Goal: Information Seeking & Learning: Learn about a topic

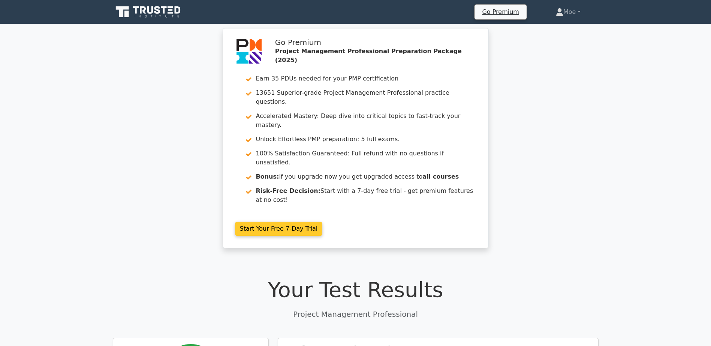
click at [261, 222] on link "Start Your Free 7-Day Trial" at bounding box center [279, 229] width 88 height 14
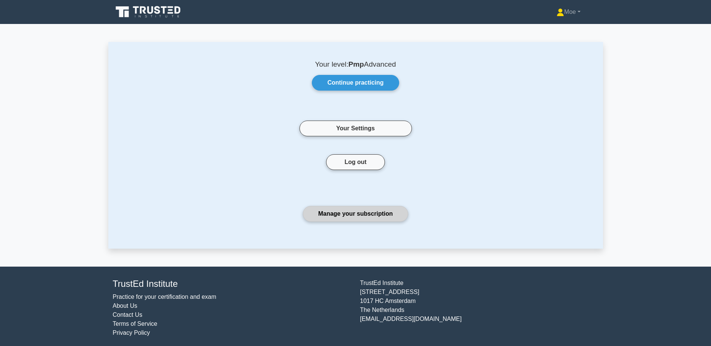
click at [353, 206] on link "Manage your subscription" at bounding box center [355, 214] width 105 height 16
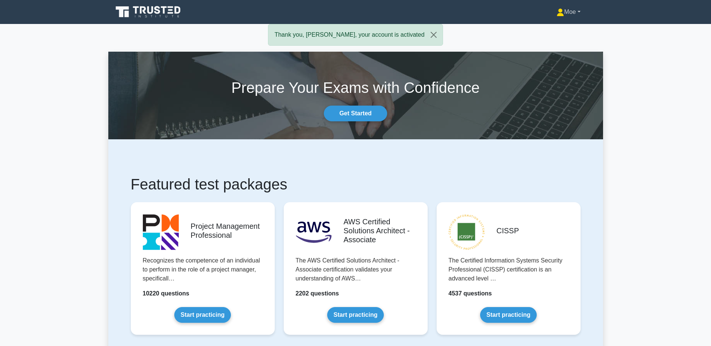
click at [579, 12] on link "Moe" at bounding box center [568, 11] width 60 height 15
click at [560, 37] on link "Settings" at bounding box center [568, 42] width 59 height 12
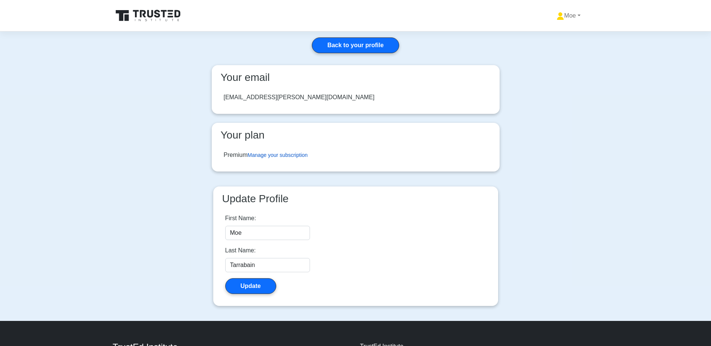
click at [296, 152] on link "Manage your subscription" at bounding box center [278, 155] width 60 height 6
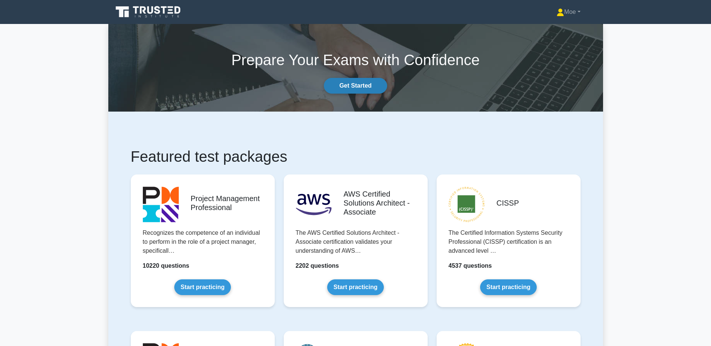
click at [366, 89] on link "Get Started" at bounding box center [355, 86] width 63 height 16
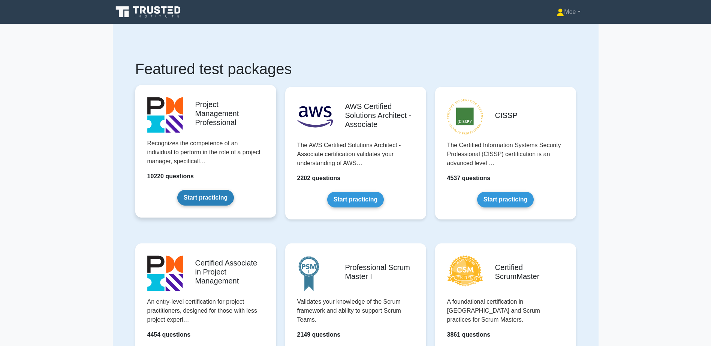
click at [177, 190] on link "Start practicing" at bounding box center [205, 198] width 57 height 16
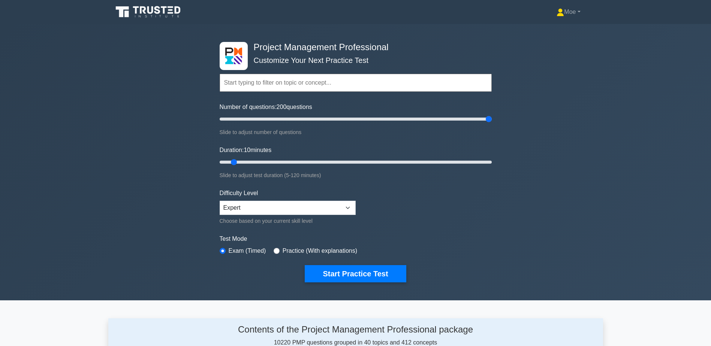
drag, startPoint x: 231, startPoint y: 118, endPoint x: 506, endPoint y: 114, distance: 275.7
type input "200"
click at [492, 115] on input "Number of questions: 200 questions" at bounding box center [356, 119] width 272 height 9
click at [330, 203] on select "Beginner Intermediate Expert" at bounding box center [288, 208] width 136 height 14
click at [220, 201] on select "Beginner Intermediate Expert" at bounding box center [288, 208] width 136 height 14
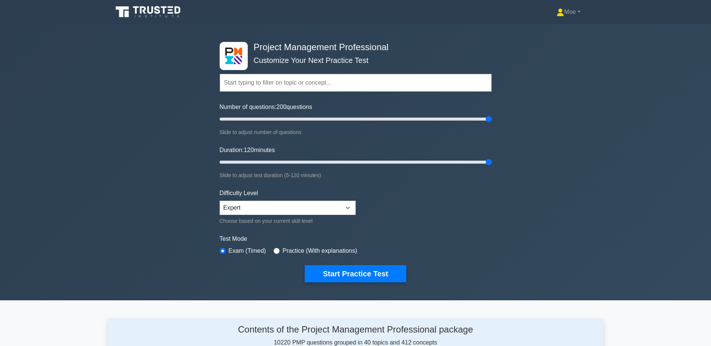
drag, startPoint x: 232, startPoint y: 156, endPoint x: 657, endPoint y: 156, distance: 424.4
type input "120"
click at [492, 158] on input "Duration: 120 minutes" at bounding box center [356, 162] width 272 height 9
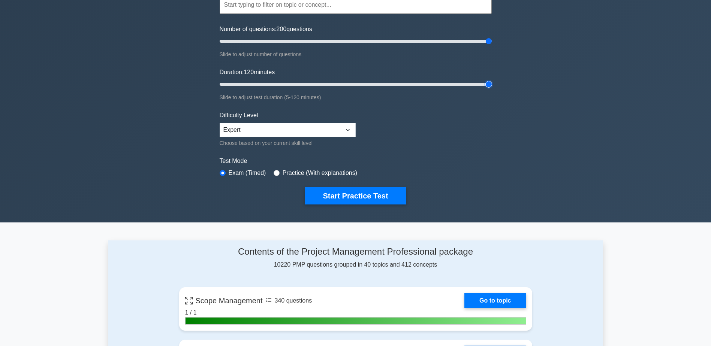
scroll to position [112, 0]
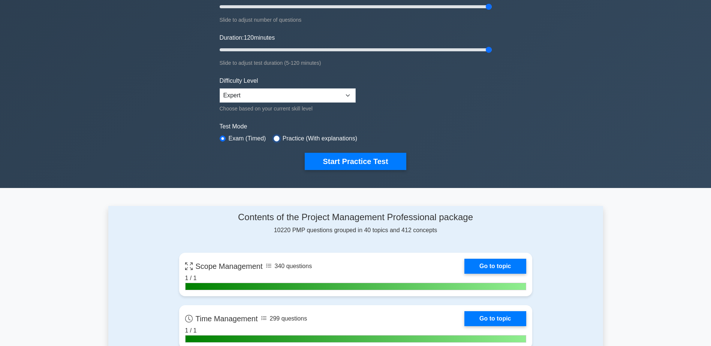
click at [273, 136] on input "radio" at bounding box center [276, 139] width 6 height 6
radio input "true"
click at [315, 153] on button "Start Practice Test" at bounding box center [355, 161] width 101 height 17
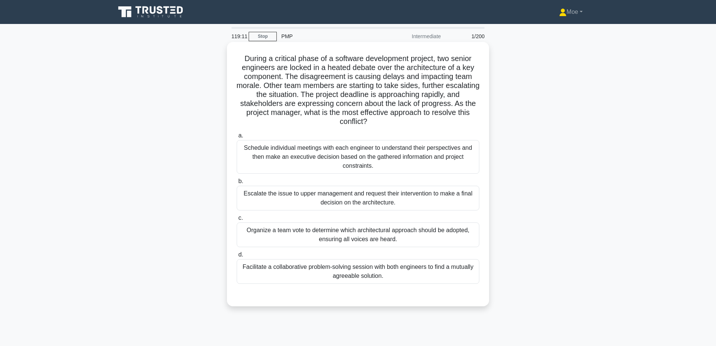
click at [330, 261] on div "Facilitate a collaborative problem-solving session with both engineers to find …" at bounding box center [358, 271] width 243 height 25
click at [237, 257] on input "d. Facilitate a collaborative problem-solving session with both engineers to fi…" at bounding box center [237, 254] width 0 height 5
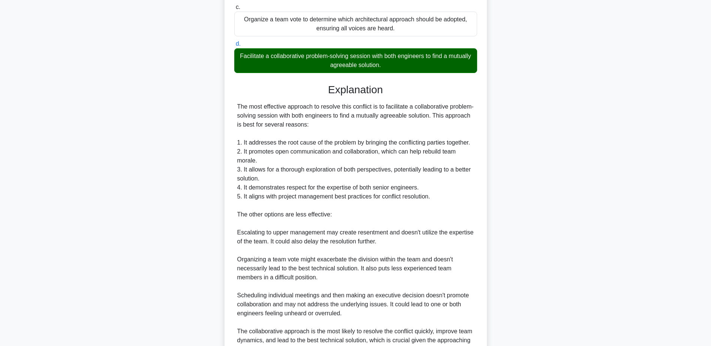
scroll to position [262, 0]
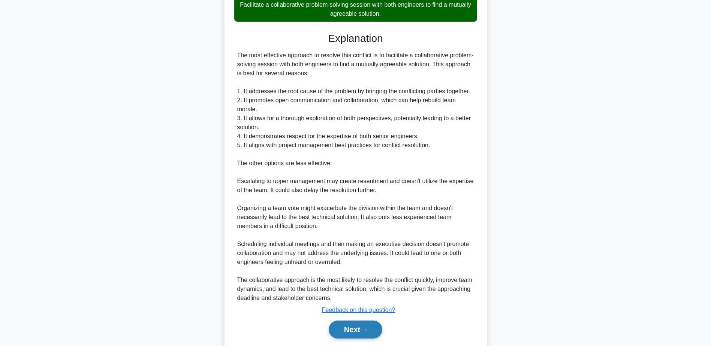
click at [348, 321] on button "Next" at bounding box center [356, 330] width 54 height 18
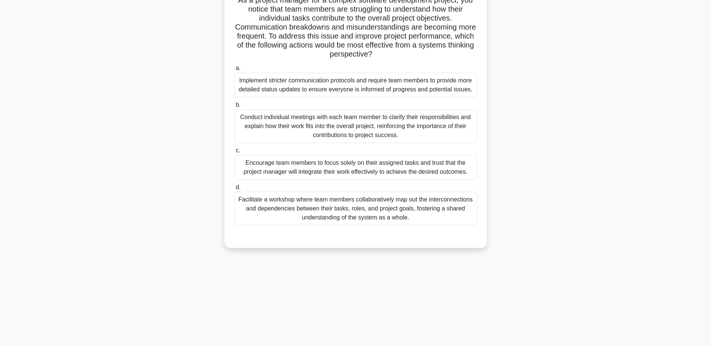
scroll to position [0, 0]
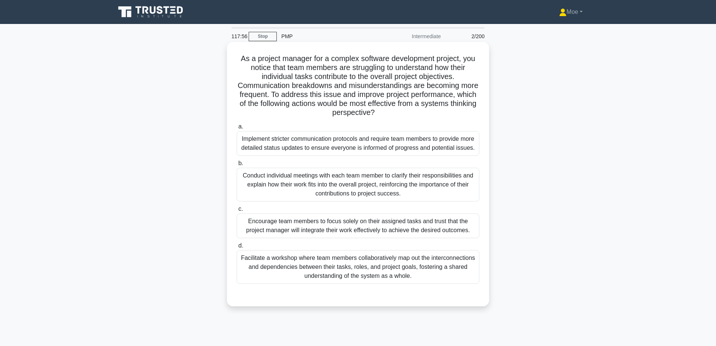
click at [332, 187] on div "Conduct individual meetings with each team member to clarify their responsibili…" at bounding box center [358, 185] width 243 height 34
click at [237, 166] on input "b. Conduct individual meetings with each team member to clarify their responsib…" at bounding box center [237, 163] width 0 height 5
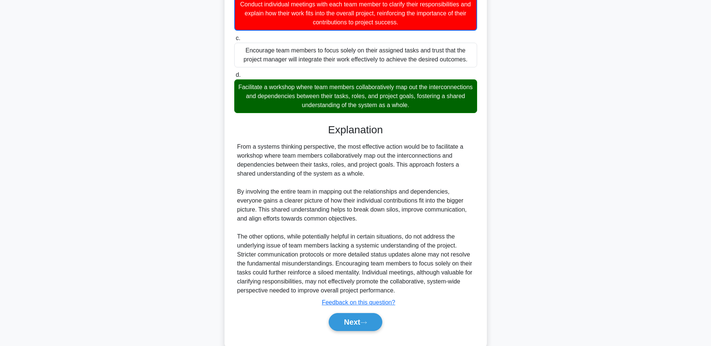
scroll to position [185, 0]
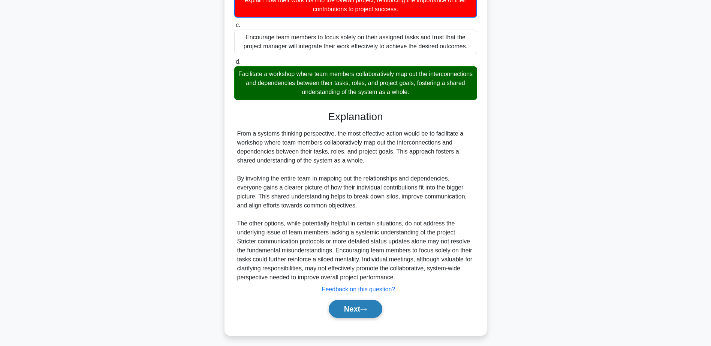
click at [363, 317] on button "Next" at bounding box center [356, 309] width 54 height 18
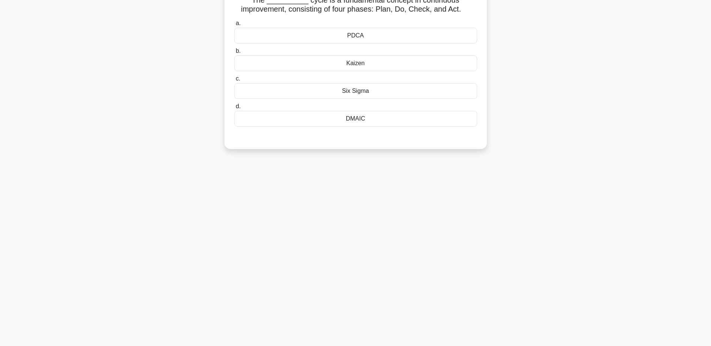
scroll to position [0, 0]
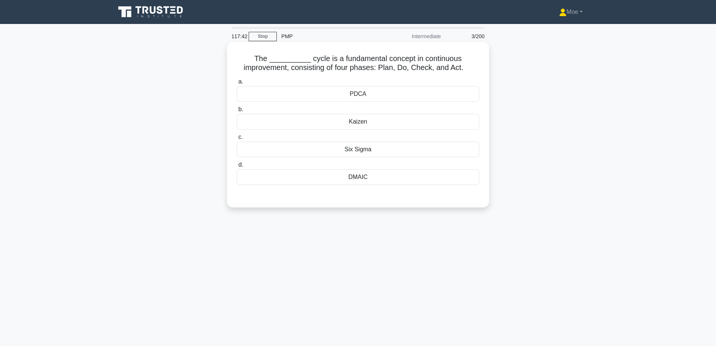
click at [407, 91] on div "PDCA" at bounding box center [358, 94] width 243 height 16
click at [237, 84] on input "a. PDCA" at bounding box center [237, 81] width 0 height 5
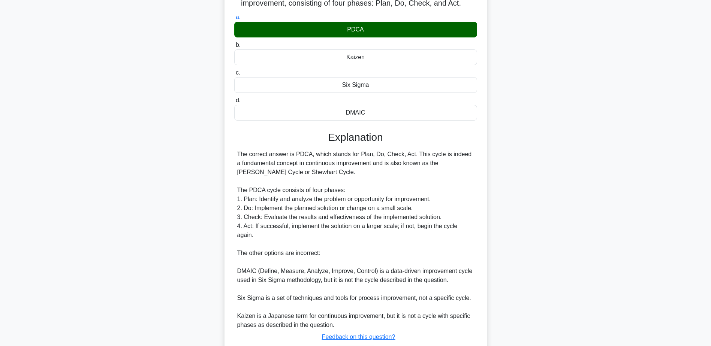
scroll to position [95, 0]
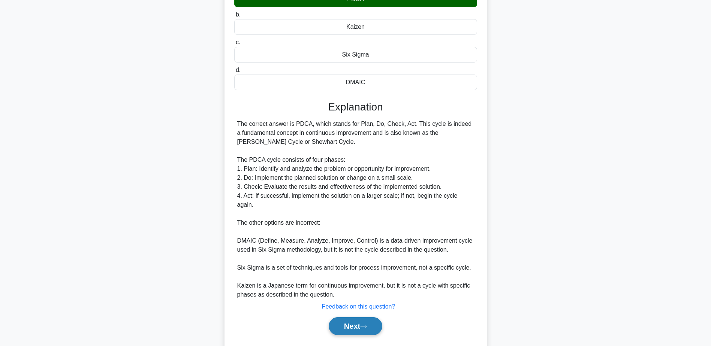
click at [337, 317] on button "Next" at bounding box center [356, 326] width 54 height 18
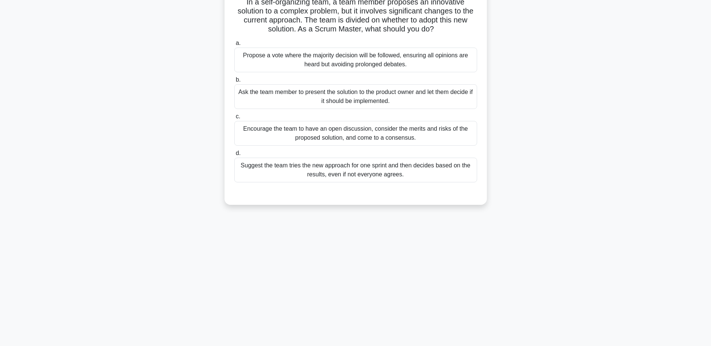
scroll to position [0, 0]
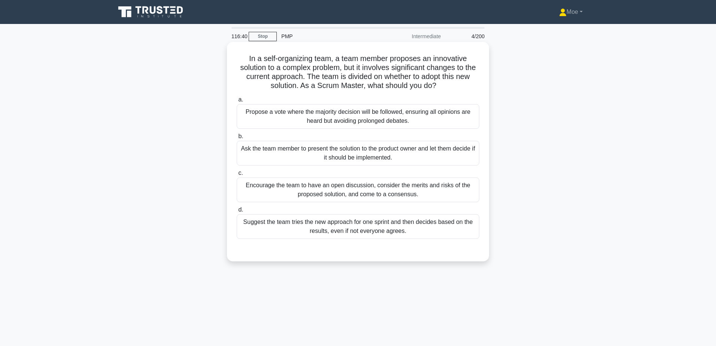
click at [408, 111] on div "Propose a vote where the majority decision will be followed, ensuring all opini…" at bounding box center [358, 116] width 243 height 25
click at [237, 102] on input "a. Propose a vote where the majority decision will be followed, ensuring all op…" at bounding box center [237, 99] width 0 height 5
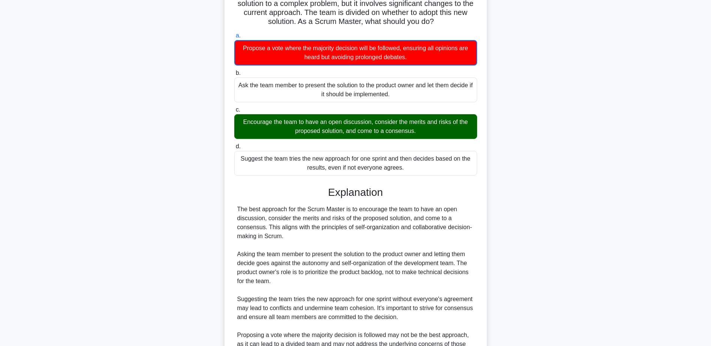
scroll to position [140, 0]
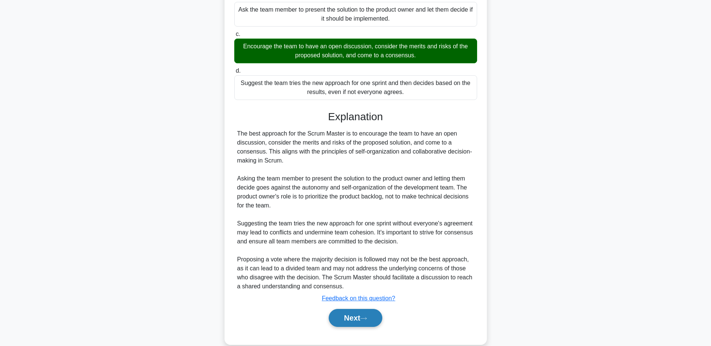
click at [360, 315] on button "Next" at bounding box center [356, 318] width 54 height 18
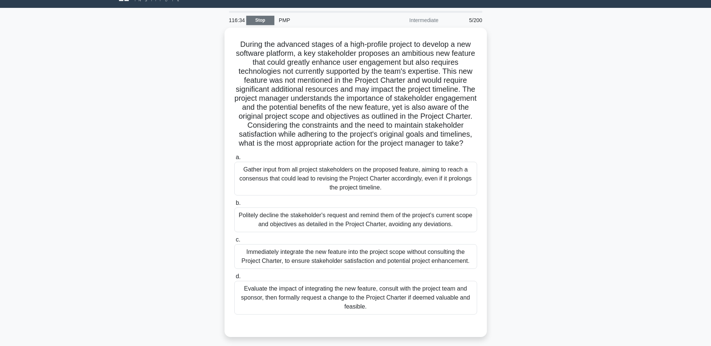
click at [257, 16] on link "Stop" at bounding box center [260, 20] width 28 height 9
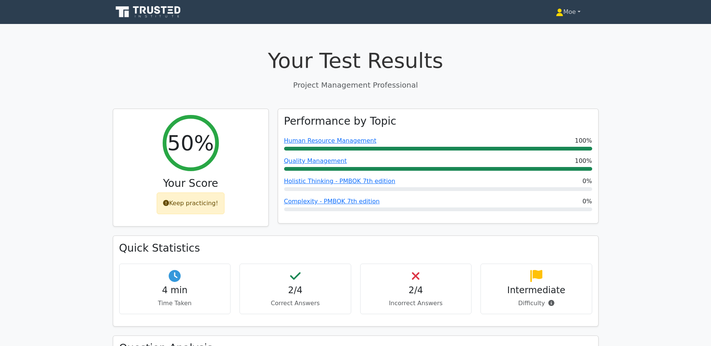
click at [574, 13] on link "Moe" at bounding box center [568, 11] width 61 height 15
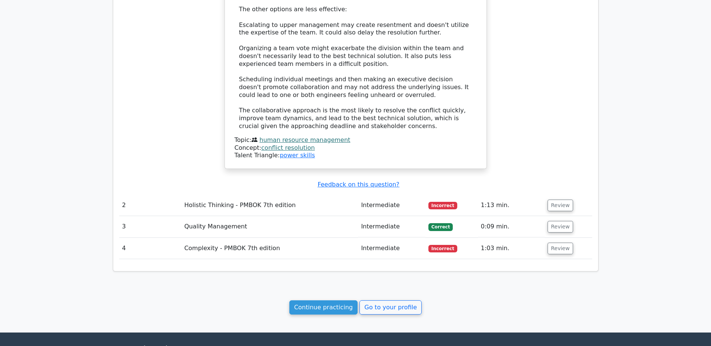
scroll to position [777, 0]
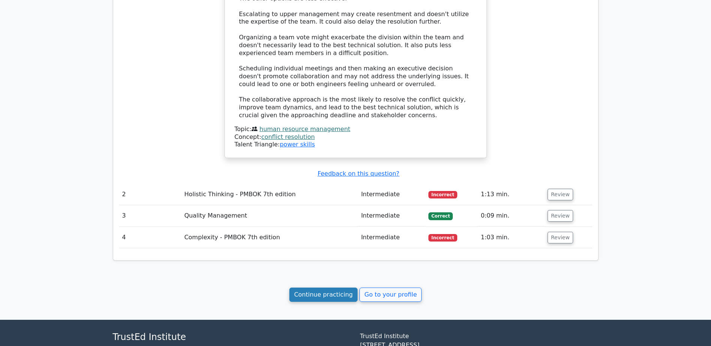
click at [335, 288] on link "Continue practicing" at bounding box center [323, 295] width 69 height 14
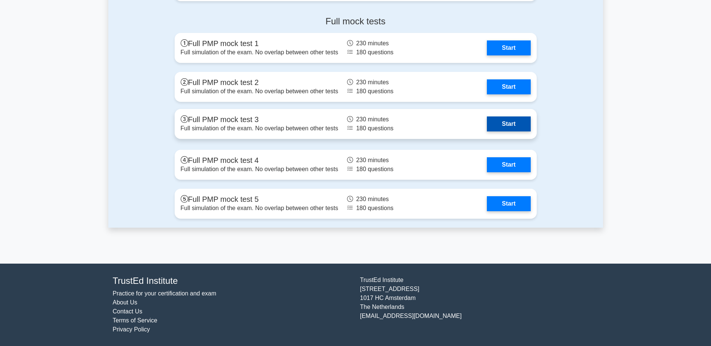
scroll to position [2612, 0]
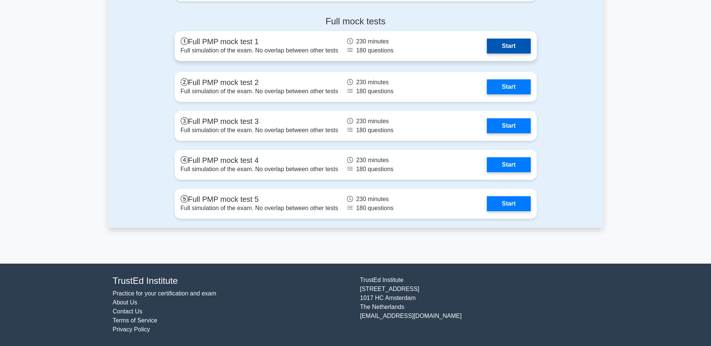
click at [487, 54] on link "Start" at bounding box center [508, 46] width 43 height 15
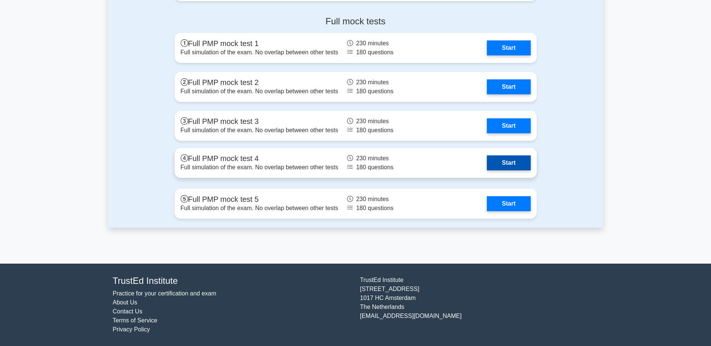
scroll to position [2762, 0]
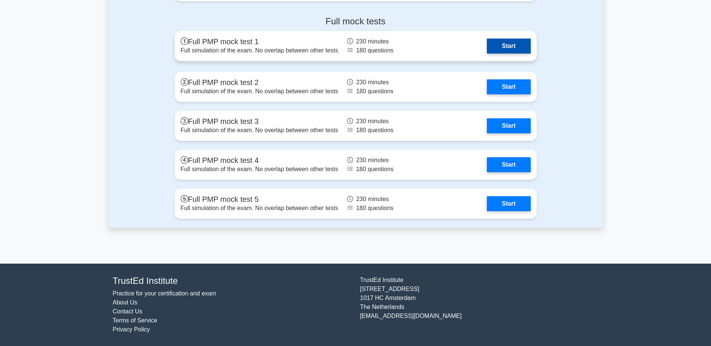
click at [487, 40] on link "Start" at bounding box center [508, 46] width 43 height 15
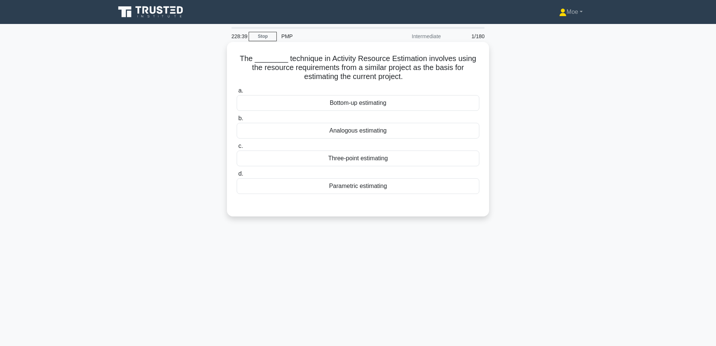
click at [321, 131] on div "Analogous estimating" at bounding box center [358, 131] width 243 height 16
click at [237, 121] on input "b. Analogous estimating" at bounding box center [237, 118] width 0 height 5
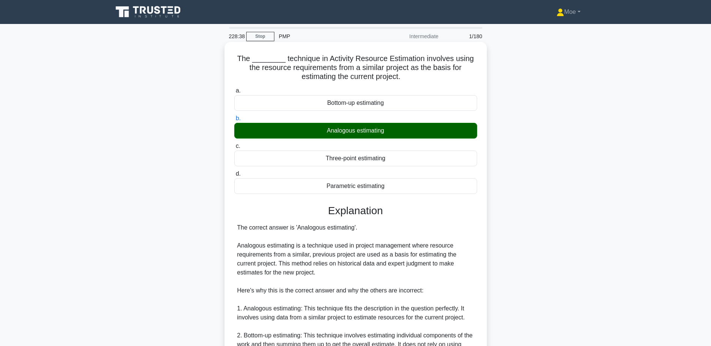
scroll to position [176, 0]
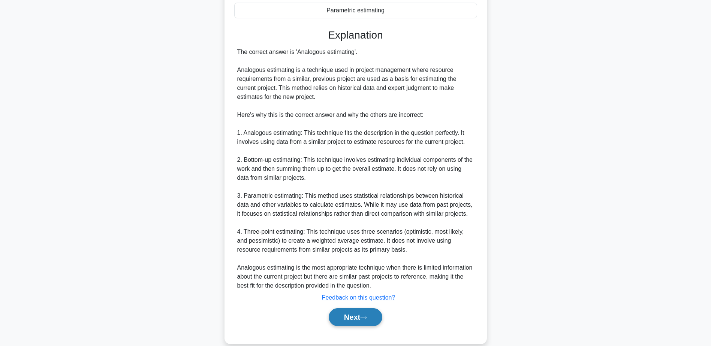
click at [353, 310] on button "Next" at bounding box center [356, 317] width 54 height 18
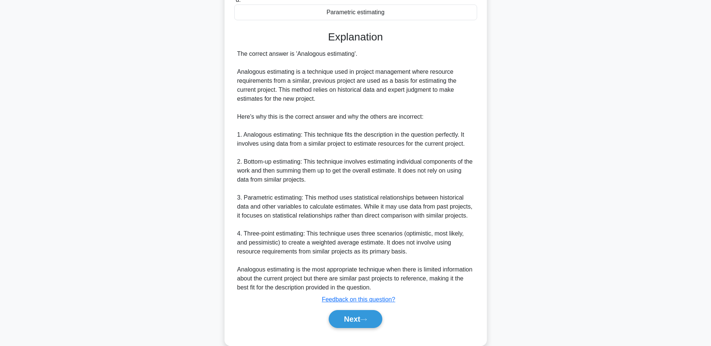
scroll to position [0, 0]
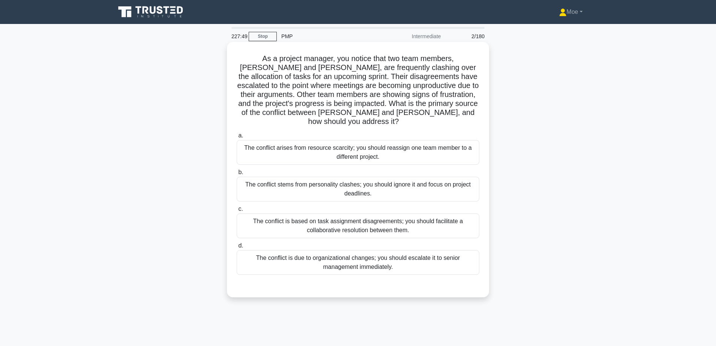
click at [391, 215] on div "The conflict is based on task assignment disagreements; you should facilitate a…" at bounding box center [358, 226] width 243 height 25
click at [237, 212] on input "c. The conflict is based on task assignment disagreements; you should facilitat…" at bounding box center [237, 209] width 0 height 5
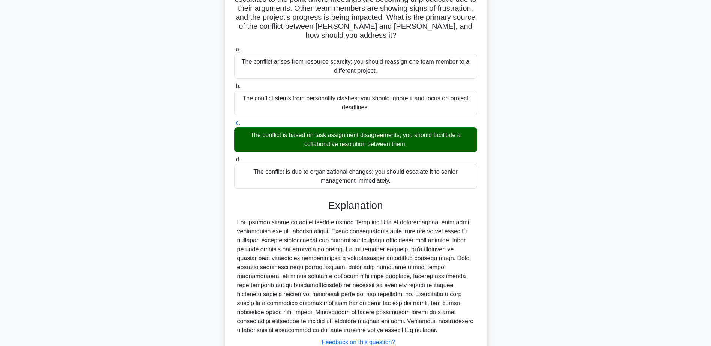
scroll to position [122, 0]
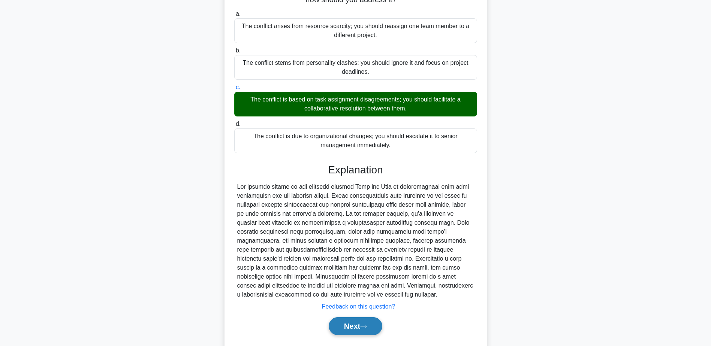
click at [362, 317] on button "Next" at bounding box center [356, 326] width 54 height 18
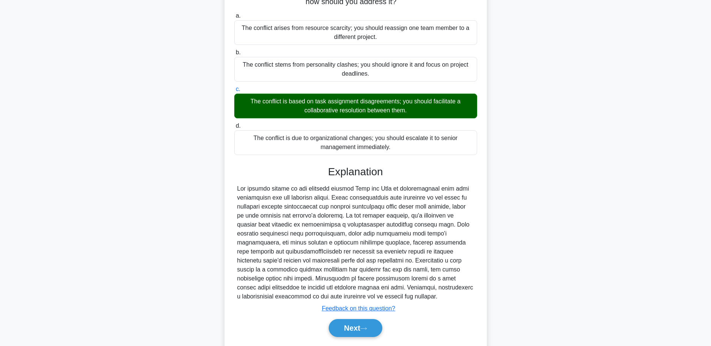
scroll to position [0, 0]
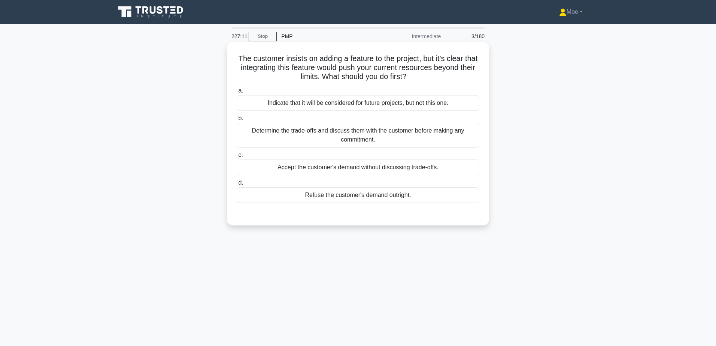
click at [472, 132] on div "Determine the trade-offs and discuss them with the customer before making any c…" at bounding box center [358, 135] width 243 height 25
click at [237, 121] on input "b. Determine the trade-offs and discuss them with the customer before making an…" at bounding box center [237, 118] width 0 height 5
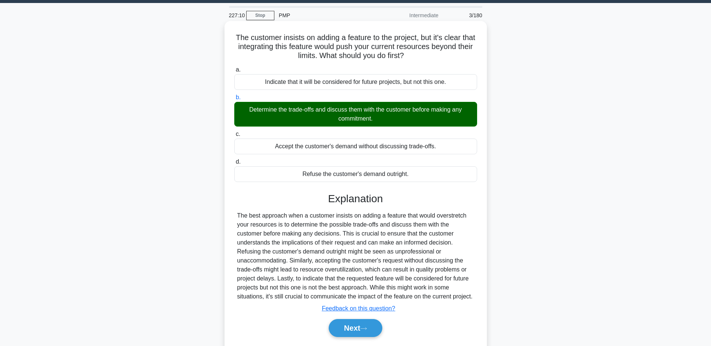
scroll to position [41, 0]
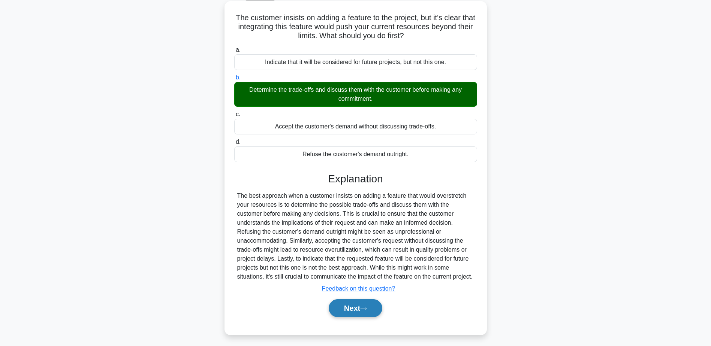
click at [361, 317] on button "Next" at bounding box center [356, 308] width 54 height 18
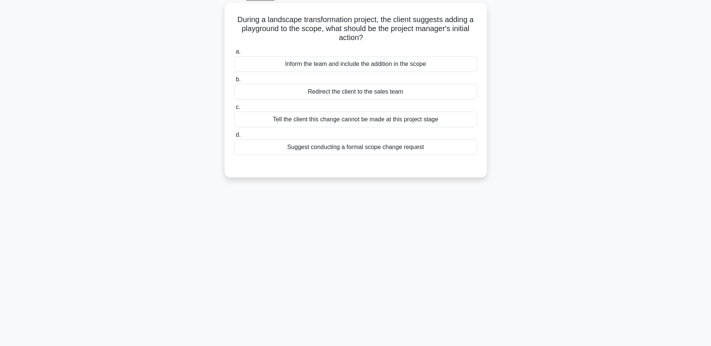
scroll to position [0, 0]
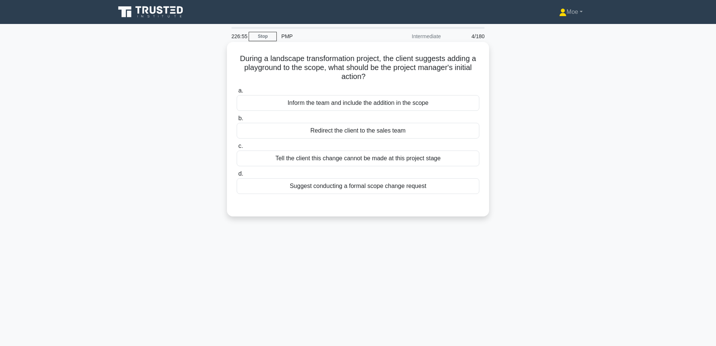
click at [367, 185] on div "Suggest conducting a formal scope change request" at bounding box center [358, 186] width 243 height 16
click at [237, 176] on input "d. Suggest conducting a formal scope change request" at bounding box center [237, 174] width 0 height 5
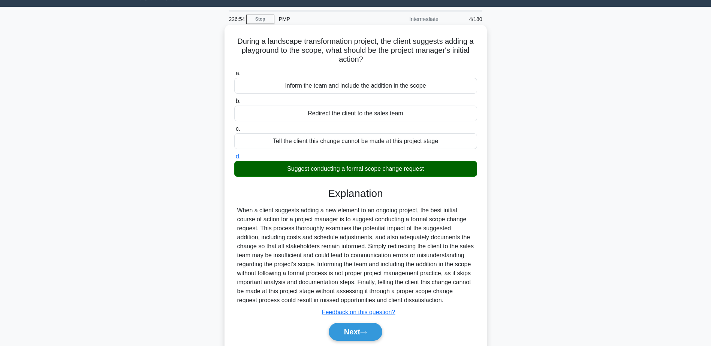
scroll to position [41, 0]
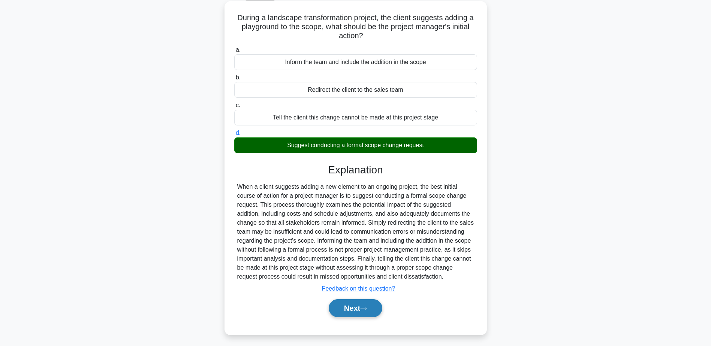
click at [367, 311] on icon at bounding box center [363, 309] width 7 height 4
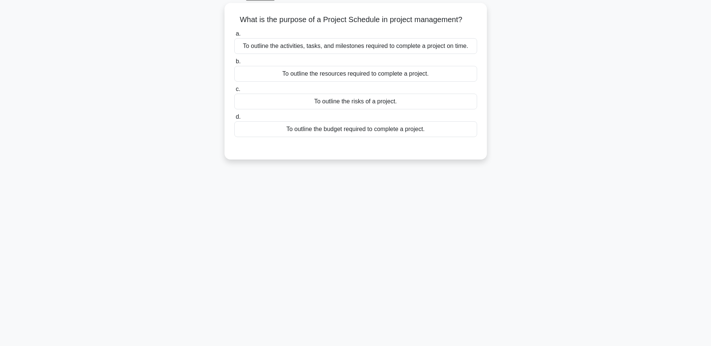
scroll to position [0, 0]
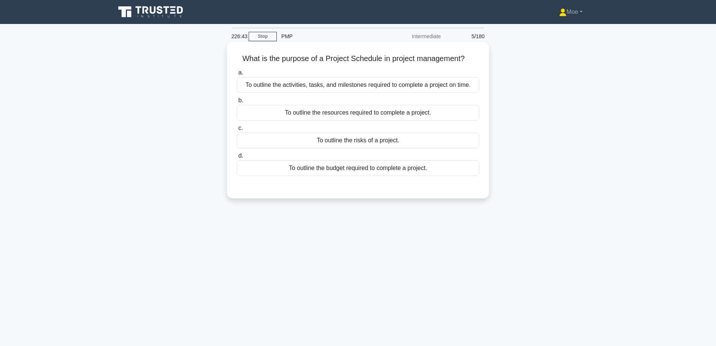
click at [441, 83] on div "To outline the activities, tasks, and milestones required to complete a project…" at bounding box center [358, 85] width 243 height 16
click at [237, 75] on input "a. To outline the activities, tasks, and milestones required to complete a proj…" at bounding box center [237, 72] width 0 height 5
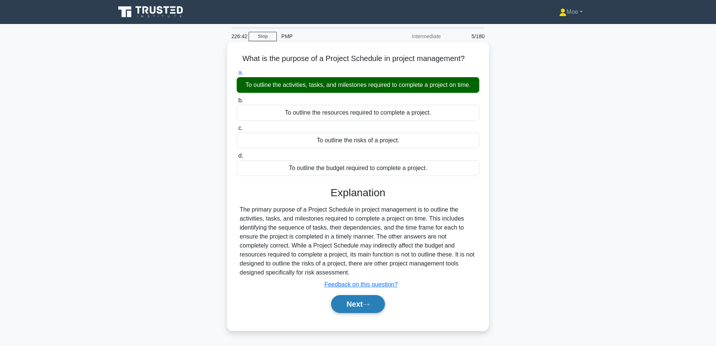
click at [347, 300] on button "Next" at bounding box center [358, 304] width 54 height 18
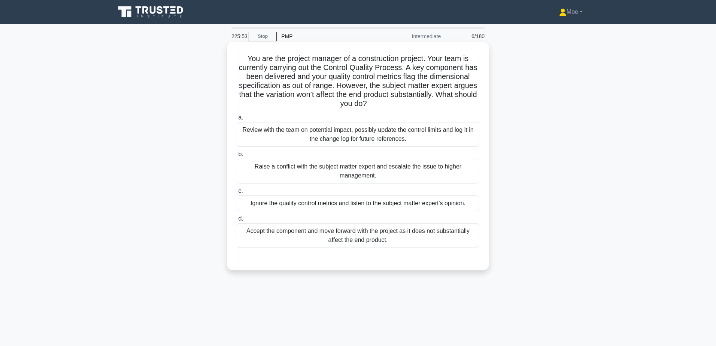
click at [457, 132] on div "Review with the team on potential impact, possibly update the control limits an…" at bounding box center [358, 134] width 243 height 25
click at [237, 120] on input "a. Review with the team on potential impact, possibly update the control limits…" at bounding box center [237, 117] width 0 height 5
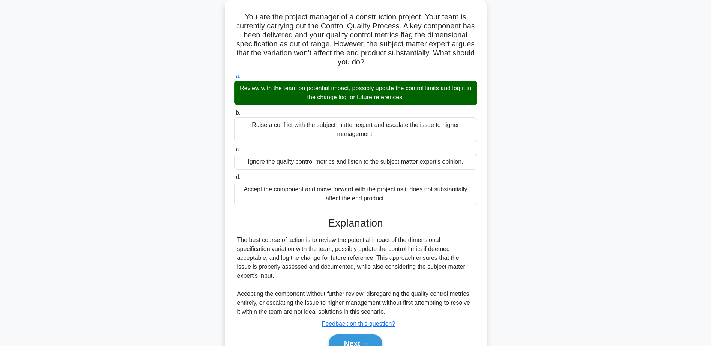
scroll to position [68, 0]
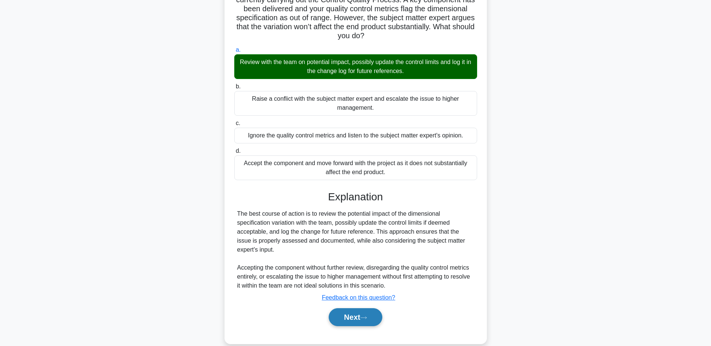
click at [366, 316] on icon at bounding box center [363, 318] width 7 height 4
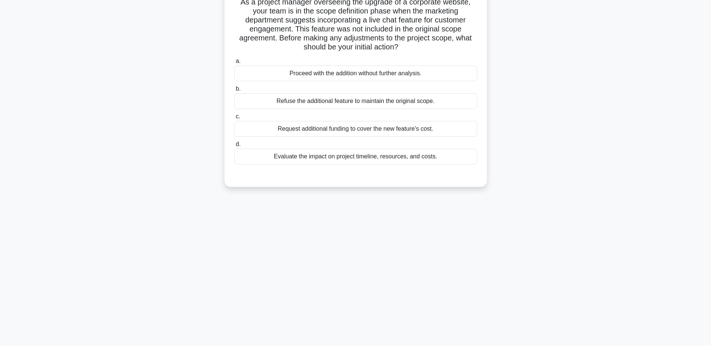
scroll to position [0, 0]
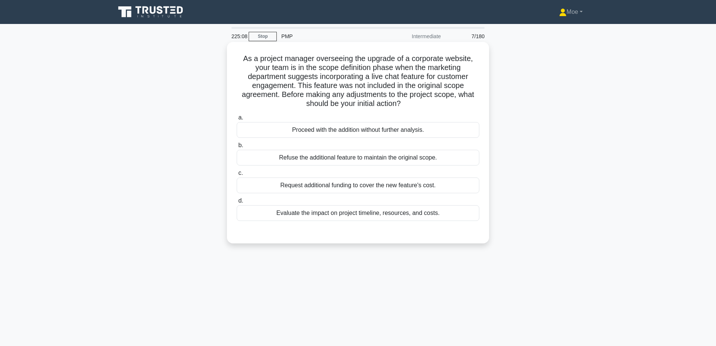
click at [396, 213] on div "Evaluate the impact on project timeline, resources, and costs." at bounding box center [358, 213] width 243 height 16
click at [237, 203] on input "d. Evaluate the impact on project timeline, resources, and costs." at bounding box center [237, 201] width 0 height 5
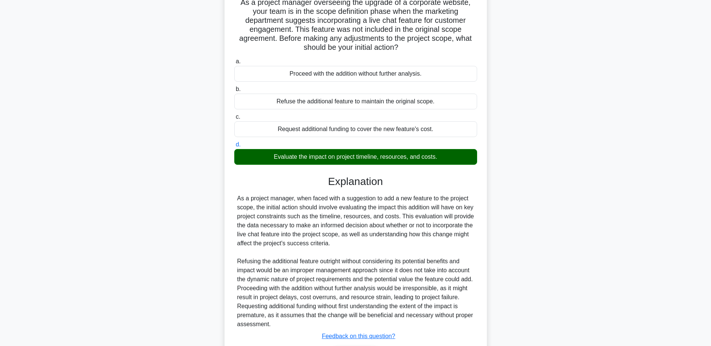
scroll to position [95, 0]
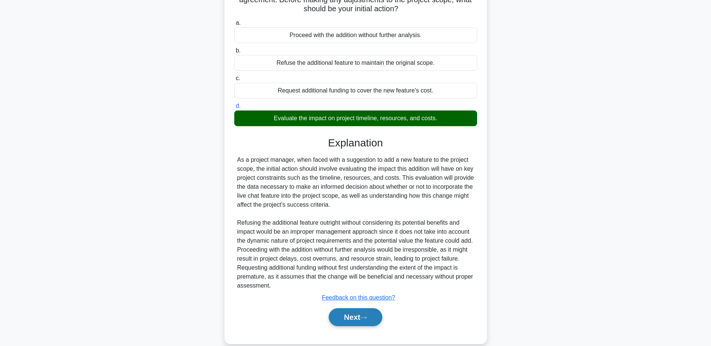
click at [355, 320] on button "Next" at bounding box center [356, 317] width 54 height 18
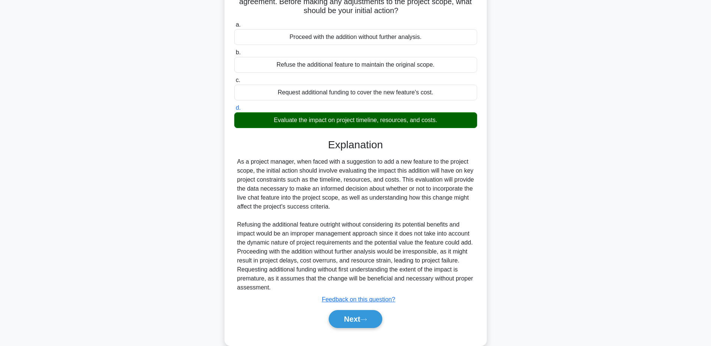
scroll to position [0, 0]
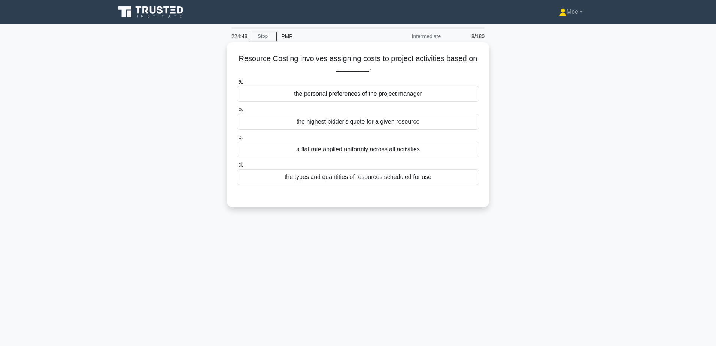
click at [438, 175] on div "the types and quantities of resources scheduled for use" at bounding box center [358, 177] width 243 height 16
click at [237, 167] on input "d. the types and quantities of resources scheduled for use" at bounding box center [237, 165] width 0 height 5
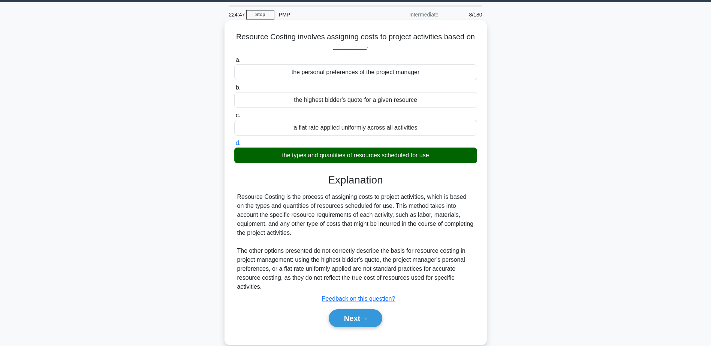
scroll to position [23, 0]
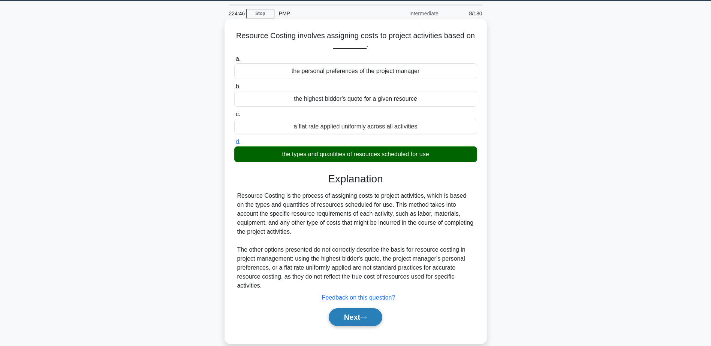
click at [350, 309] on button "Next" at bounding box center [356, 317] width 54 height 18
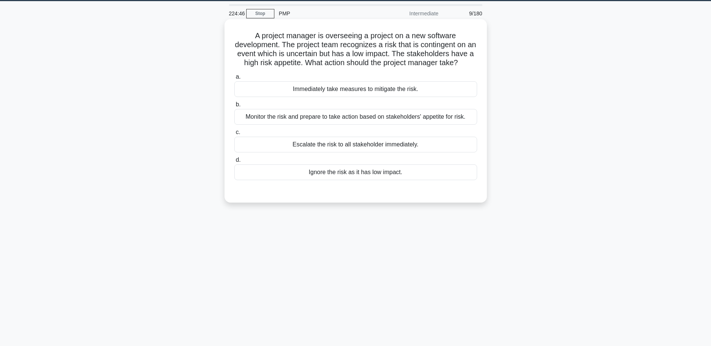
scroll to position [0, 0]
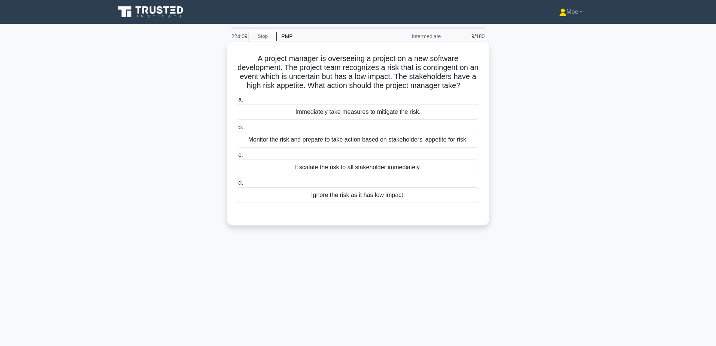
click at [365, 148] on div "Monitor the risk and prepare to take action based on stakeholders' appetite for…" at bounding box center [358, 140] width 243 height 16
click at [237, 130] on input "b. Monitor the risk and prepare to take action based on stakeholders' appetite …" at bounding box center [237, 127] width 0 height 5
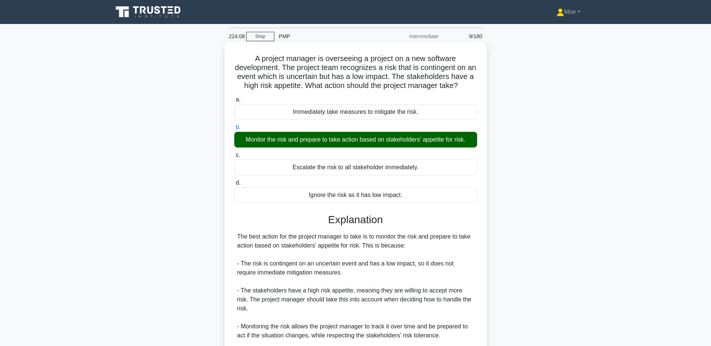
scroll to position [158, 0]
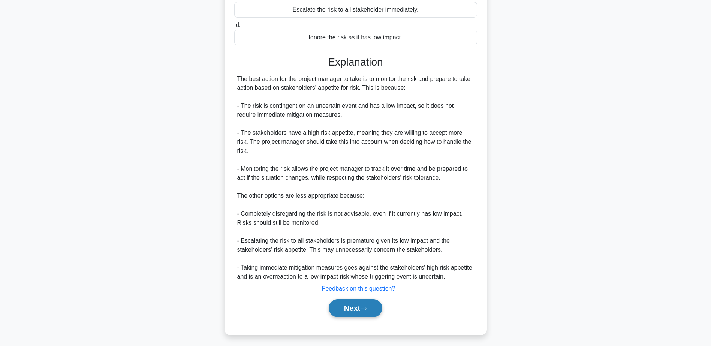
click at [342, 315] on button "Next" at bounding box center [356, 308] width 54 height 18
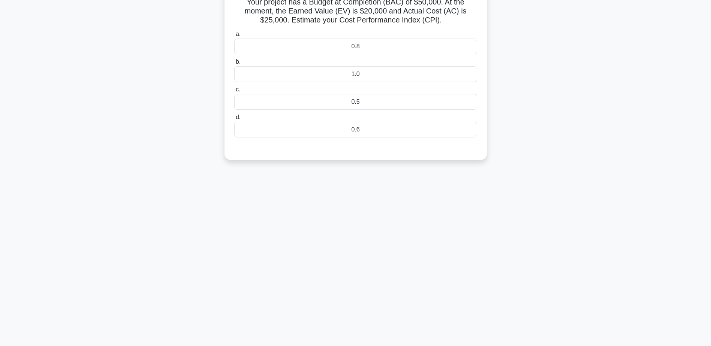
scroll to position [0, 0]
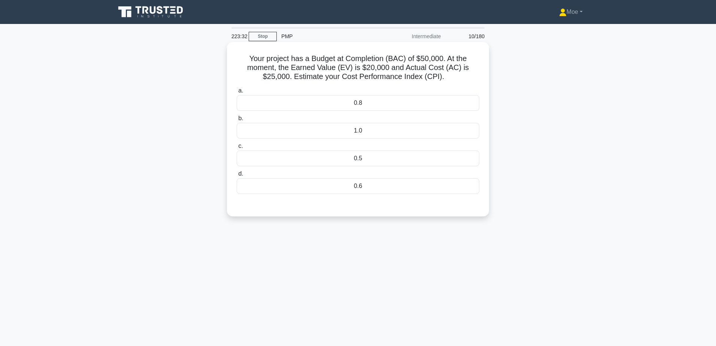
click at [373, 104] on div "0.8" at bounding box center [358, 103] width 243 height 16
click at [237, 93] on input "a. 0.8" at bounding box center [237, 90] width 0 height 5
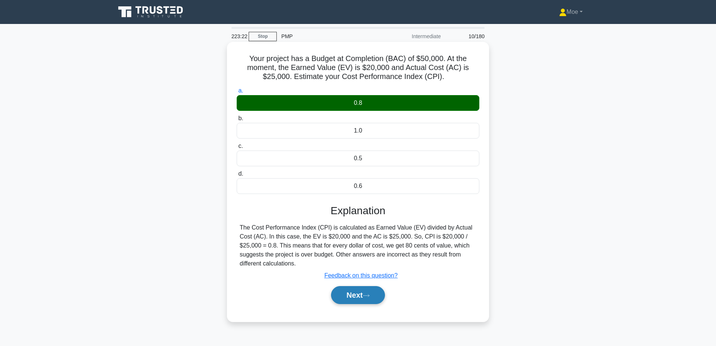
click at [370, 295] on button "Next" at bounding box center [358, 295] width 54 height 18
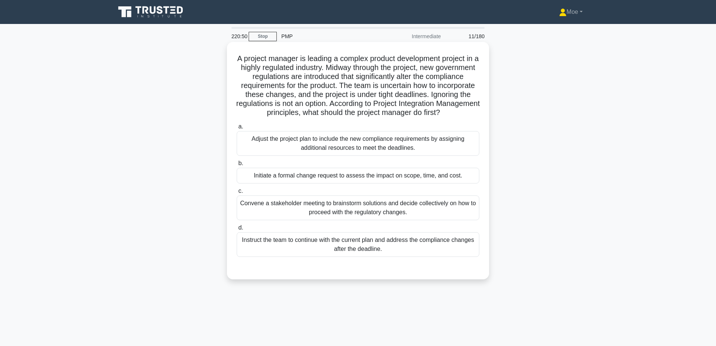
click at [378, 183] on div "Initiate a formal change request to assess the impact on scope, time, and cost." at bounding box center [358, 176] width 243 height 16
click at [237, 166] on input "b. Initiate a formal change request to assess the impact on scope, time, and co…" at bounding box center [237, 163] width 0 height 5
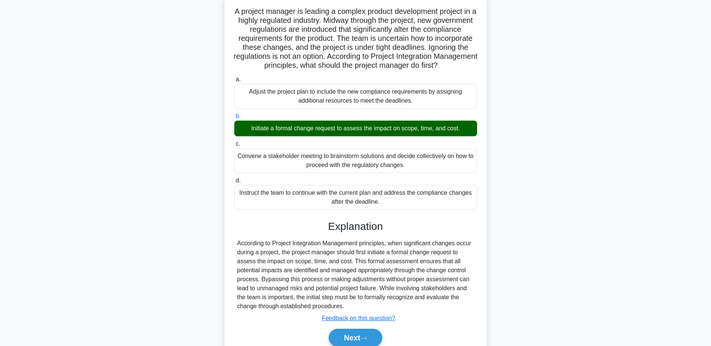
scroll to position [77, 0]
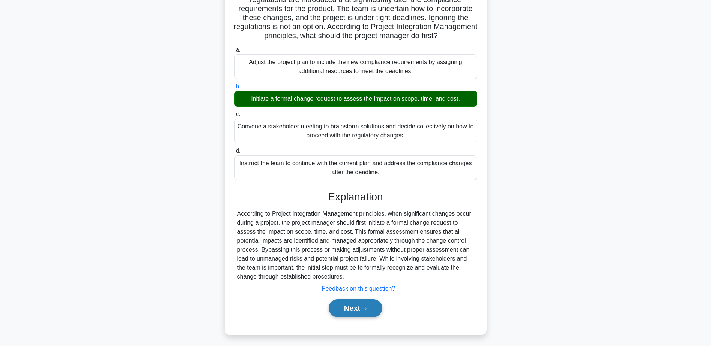
click at [360, 313] on button "Next" at bounding box center [356, 308] width 54 height 18
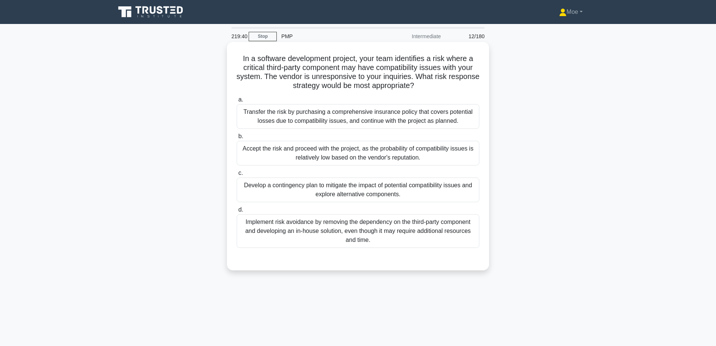
click at [399, 193] on div "Develop a contingency plan to mitigate the impact of potential compatibility is…" at bounding box center [358, 190] width 243 height 25
click at [237, 176] on input "c. Develop a contingency plan to mitigate the impact of potential compatibility…" at bounding box center [237, 173] width 0 height 5
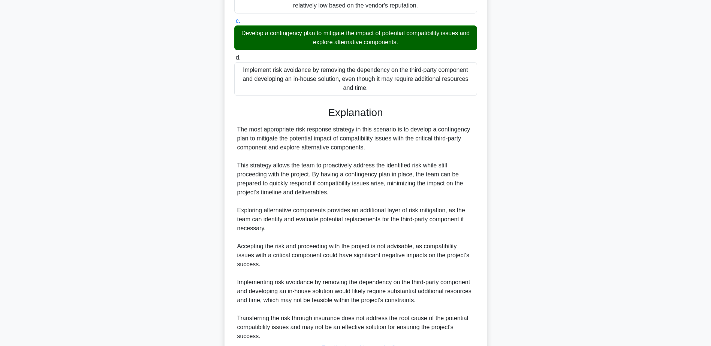
scroll to position [203, 0]
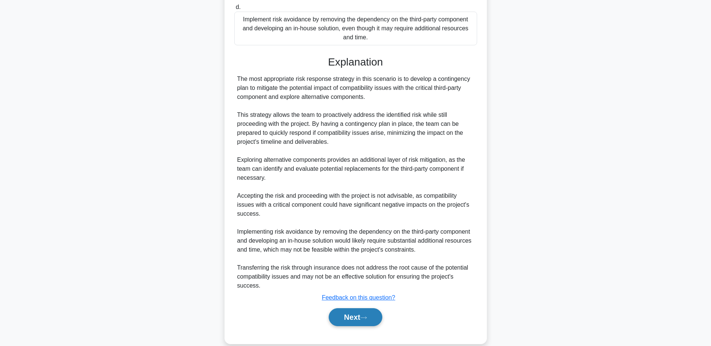
click at [340, 313] on button "Next" at bounding box center [356, 317] width 54 height 18
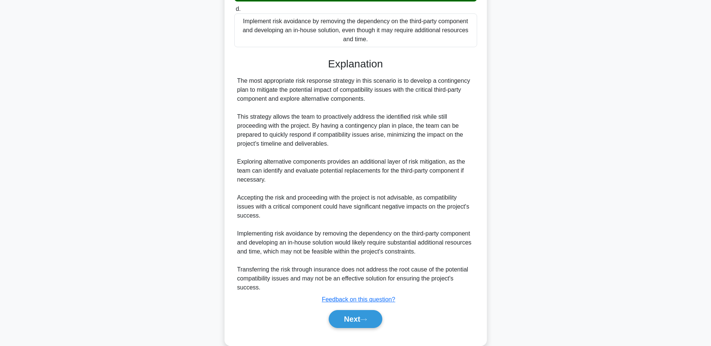
scroll to position [0, 0]
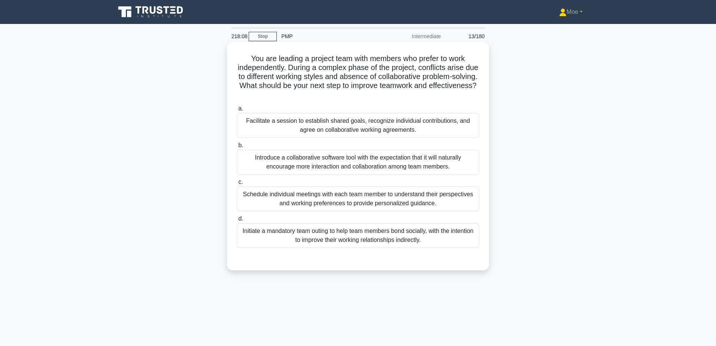
click at [360, 116] on div "Facilitate a session to establish shared goals, recognize individual contributi…" at bounding box center [358, 125] width 243 height 25
click at [237, 111] on input "a. Facilitate a session to establish shared goals, recognize individual contrib…" at bounding box center [237, 108] width 0 height 5
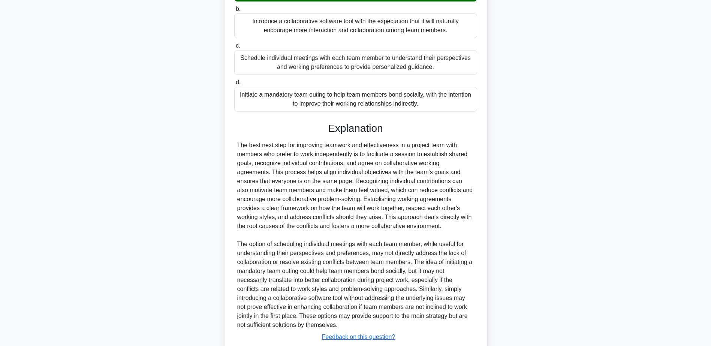
scroll to position [176, 0]
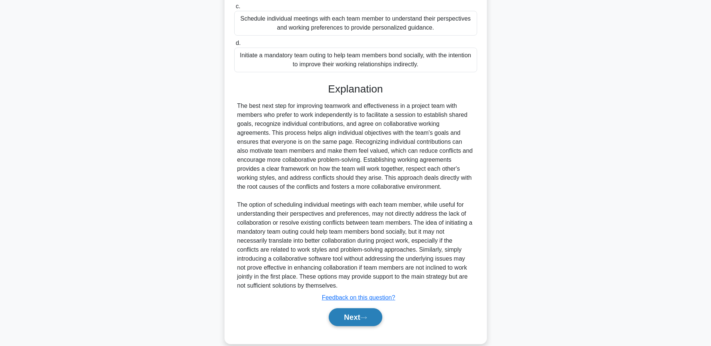
click at [354, 318] on button "Next" at bounding box center [356, 317] width 54 height 18
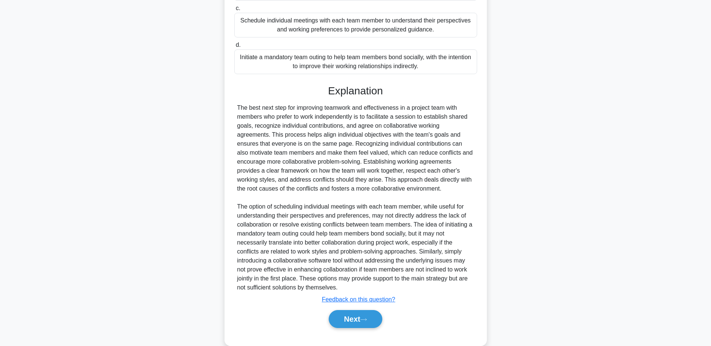
scroll to position [0, 0]
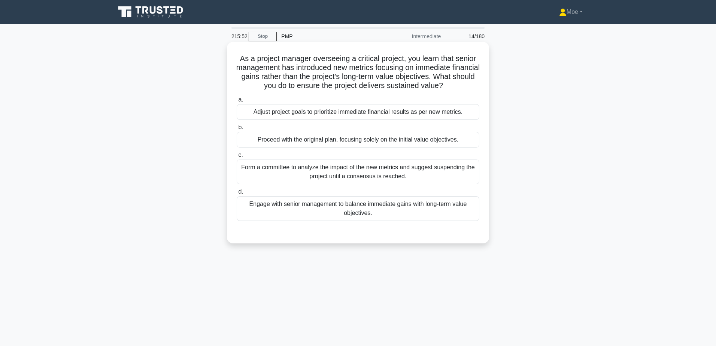
click at [289, 201] on div "Engage with senior management to balance immediate gains with long-term value o…" at bounding box center [358, 208] width 243 height 25
click at [237, 194] on input "d. Engage with senior management to balance immediate gains with long-term valu…" at bounding box center [237, 192] width 0 height 5
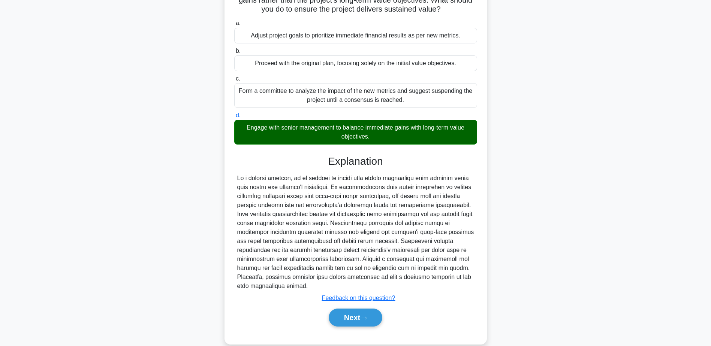
scroll to position [77, 0]
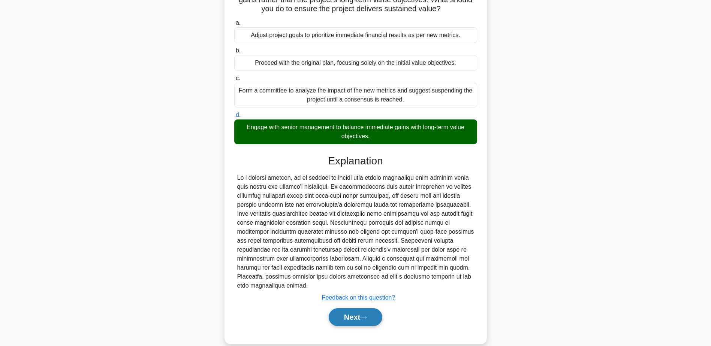
click at [347, 308] on button "Next" at bounding box center [356, 317] width 54 height 18
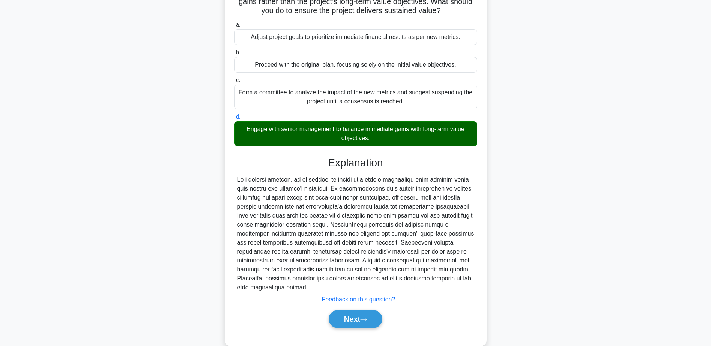
scroll to position [0, 0]
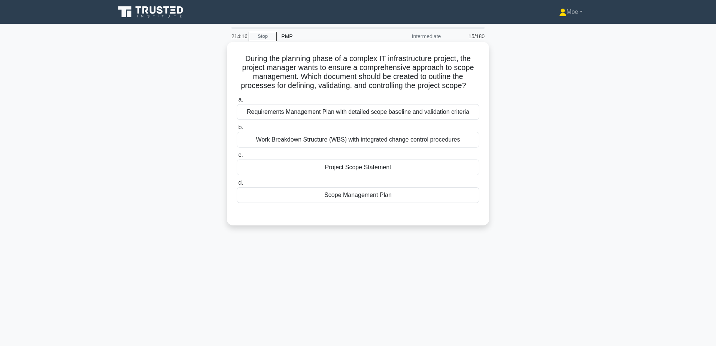
click at [348, 113] on div "Requirements Management Plan with detailed scope baseline and validation criter…" at bounding box center [358, 112] width 243 height 16
click at [237, 102] on input "a. Requirements Management Plan with detailed scope baseline and validation cri…" at bounding box center [237, 99] width 0 height 5
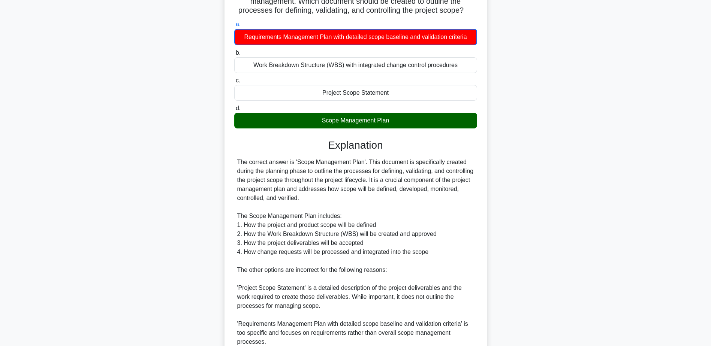
scroll to position [150, 0]
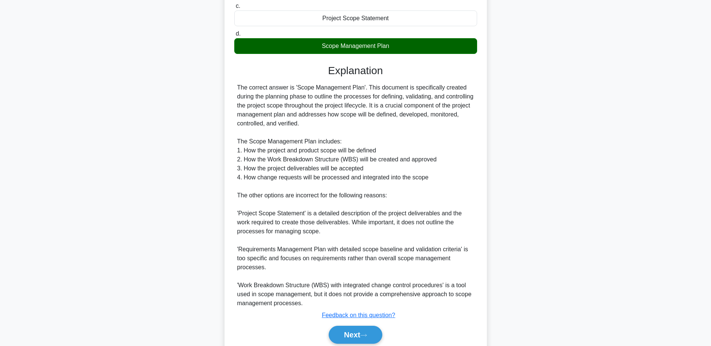
click at [391, 47] on div "Scope Management Plan" at bounding box center [355, 46] width 243 height 16
click at [234, 36] on input "d. Scope Management Plan" at bounding box center [234, 33] width 0 height 5
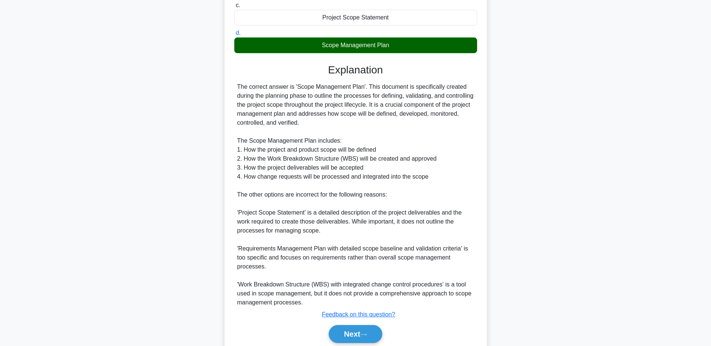
click at [391, 47] on div "Scope Management Plan" at bounding box center [355, 45] width 243 height 16
click at [234, 36] on input "d. Scope Management Plan" at bounding box center [234, 33] width 0 height 5
click at [391, 47] on div "Scope Management Plan" at bounding box center [355, 45] width 243 height 16
click at [234, 36] on input "d. Scope Management Plan" at bounding box center [234, 33] width 0 height 5
click at [360, 331] on button "Next" at bounding box center [356, 334] width 54 height 18
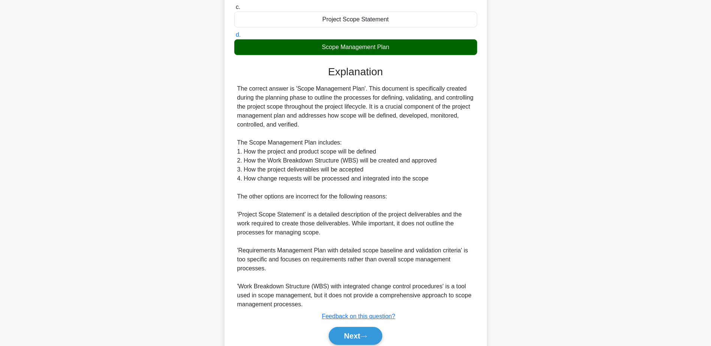
scroll to position [0, 0]
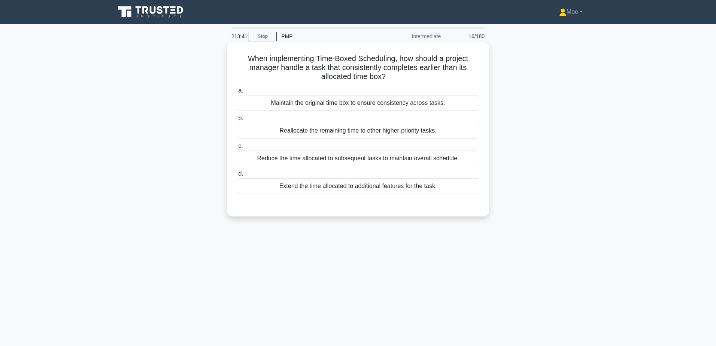
click at [337, 132] on div "Reallocate the remaining time to other higher-priority tasks." at bounding box center [358, 131] width 243 height 16
click at [237, 121] on input "b. Reallocate the remaining time to other higher-priority tasks." at bounding box center [237, 118] width 0 height 5
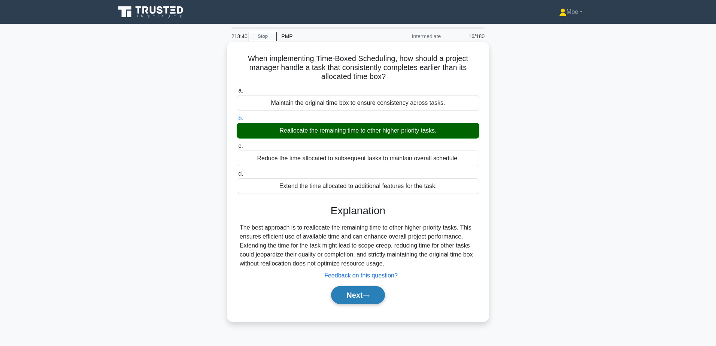
click at [358, 293] on button "Next" at bounding box center [358, 295] width 54 height 18
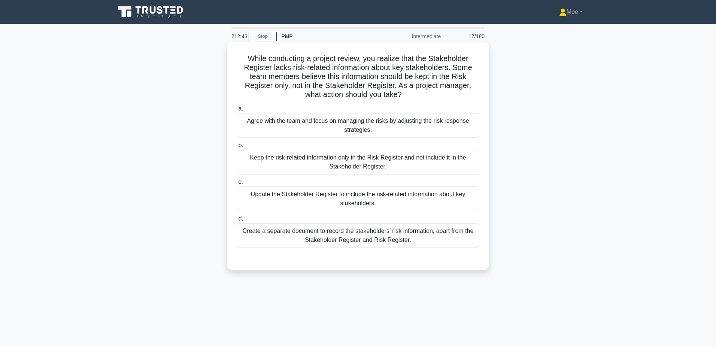
click at [370, 240] on div "Create a separate document to record the stakeholders’ risk information, apart …" at bounding box center [358, 235] width 243 height 25
click at [237, 221] on input "d. Create a separate document to record the stakeholders’ risk information, apa…" at bounding box center [237, 219] width 0 height 5
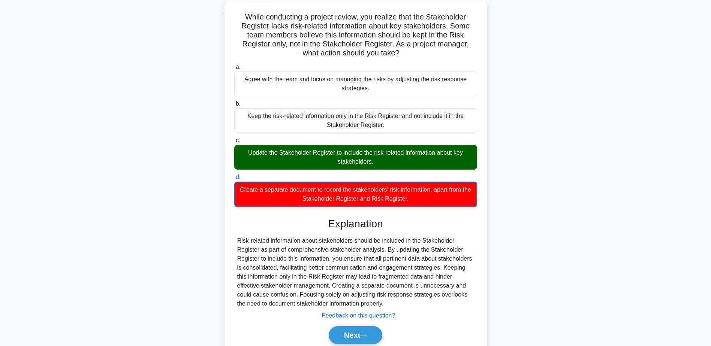
scroll to position [59, 0]
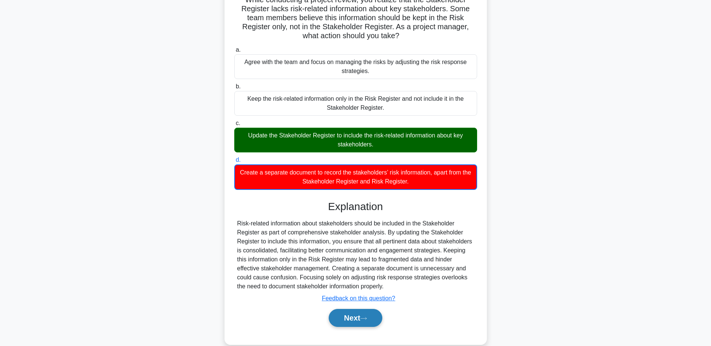
click at [367, 317] on icon at bounding box center [363, 319] width 7 height 4
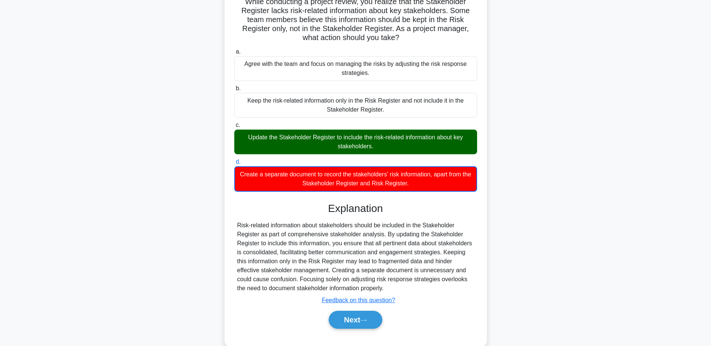
scroll to position [0, 0]
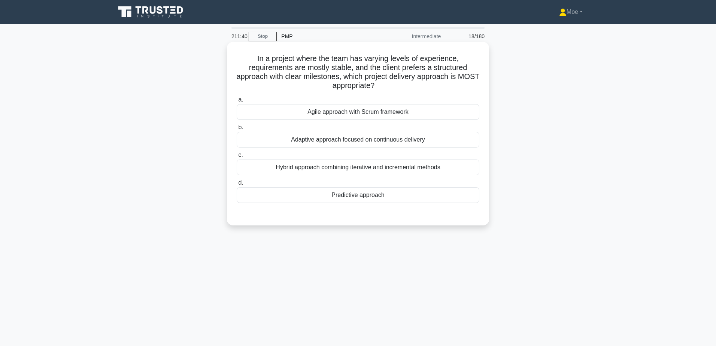
click at [369, 111] on div "Agile approach with Scrum framework" at bounding box center [358, 112] width 243 height 16
click at [237, 102] on input "a. Agile approach with Scrum framework" at bounding box center [237, 99] width 0 height 5
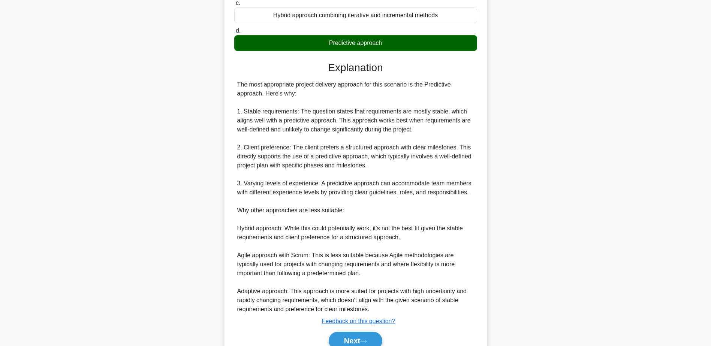
scroll to position [176, 0]
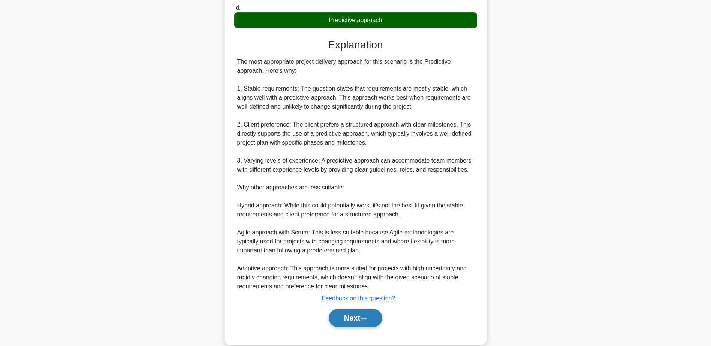
click at [351, 318] on button "Next" at bounding box center [356, 318] width 54 height 18
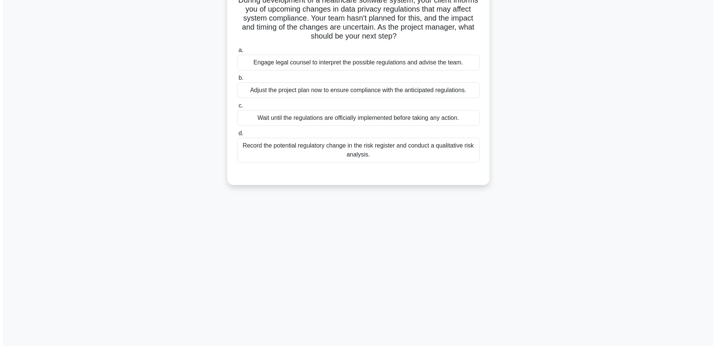
scroll to position [0, 0]
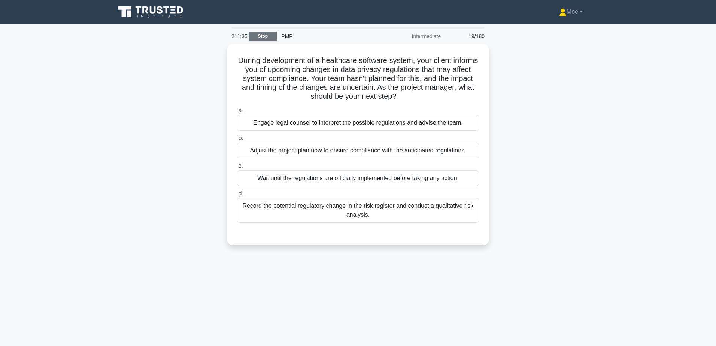
click at [262, 32] on link "Stop" at bounding box center [263, 36] width 28 height 9
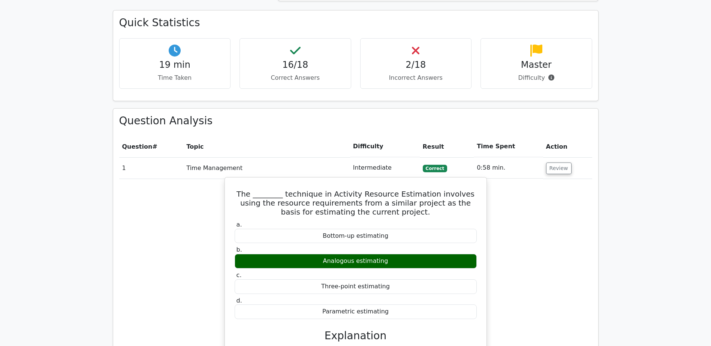
scroll to position [238, 0]
